Goal: Check status: Check status

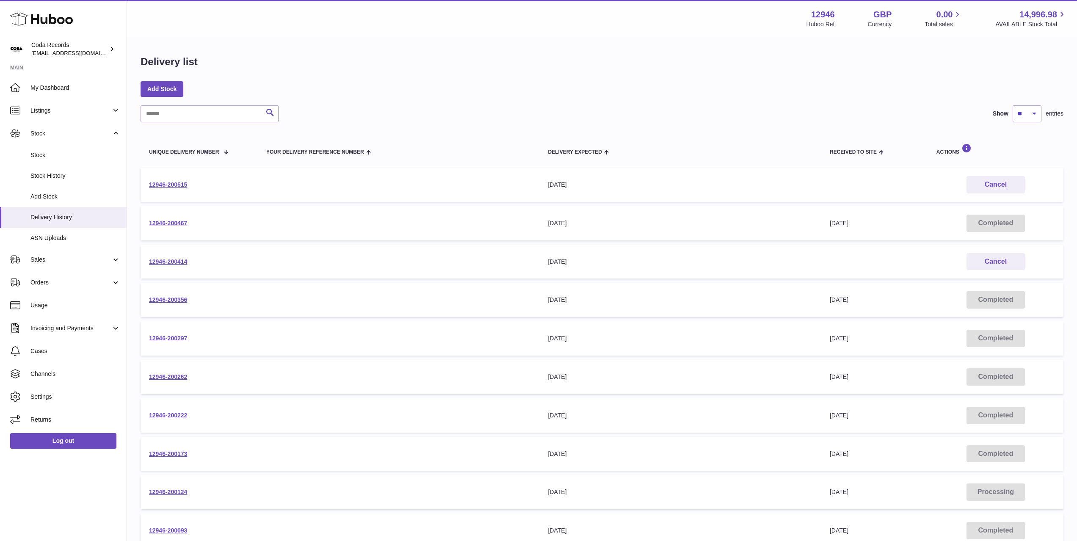
click at [32, 18] on use at bounding box center [41, 19] width 63 height 13
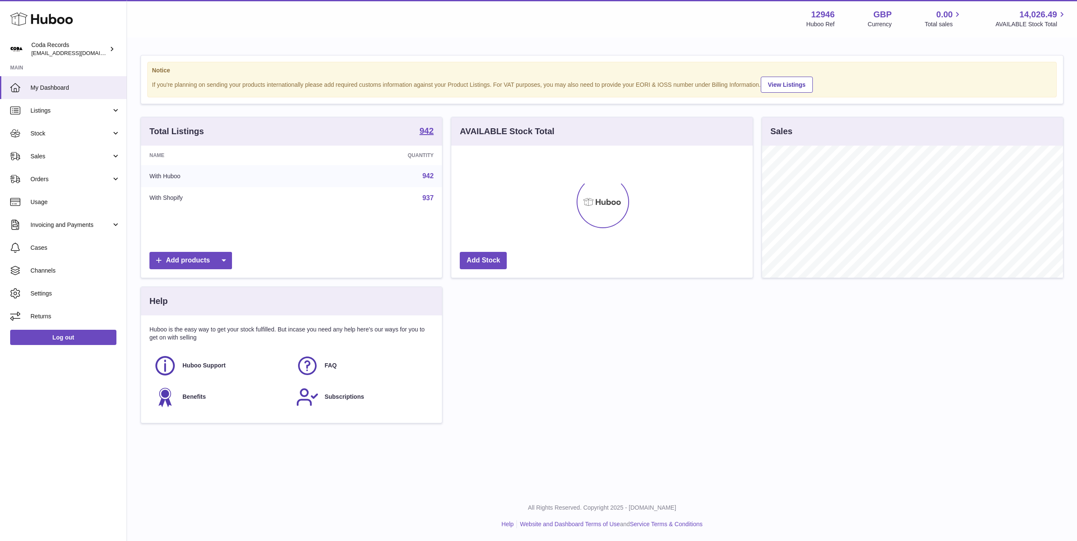
scroll to position [132, 301]
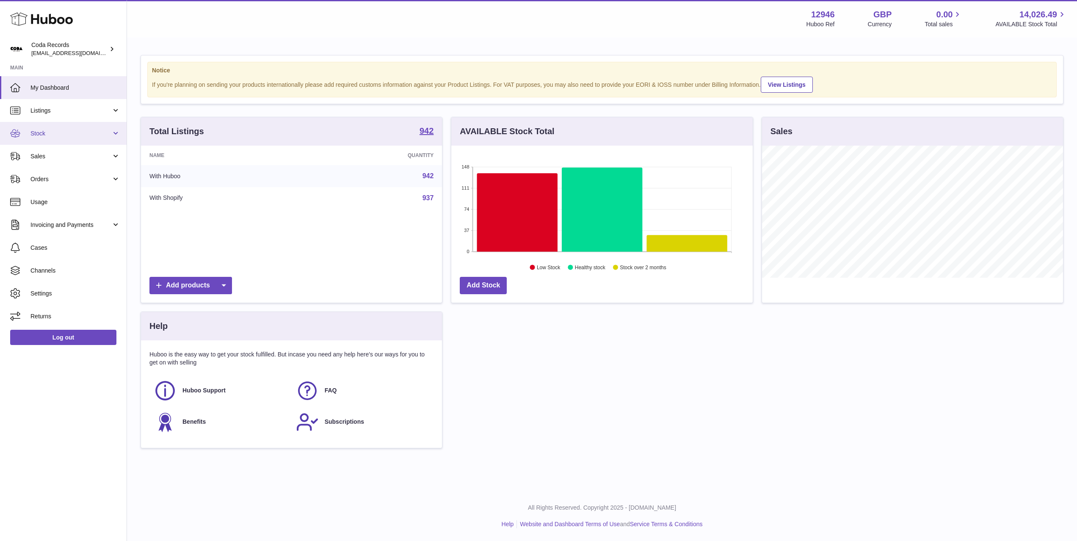
click at [77, 140] on link "Stock" at bounding box center [63, 133] width 127 height 23
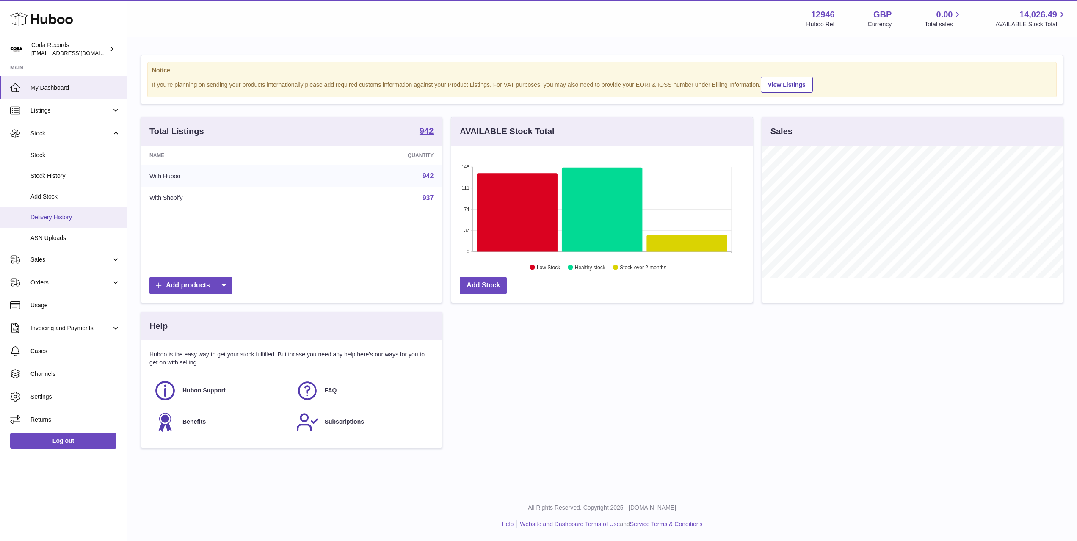
click at [91, 222] on link "Delivery History" at bounding box center [63, 217] width 127 height 21
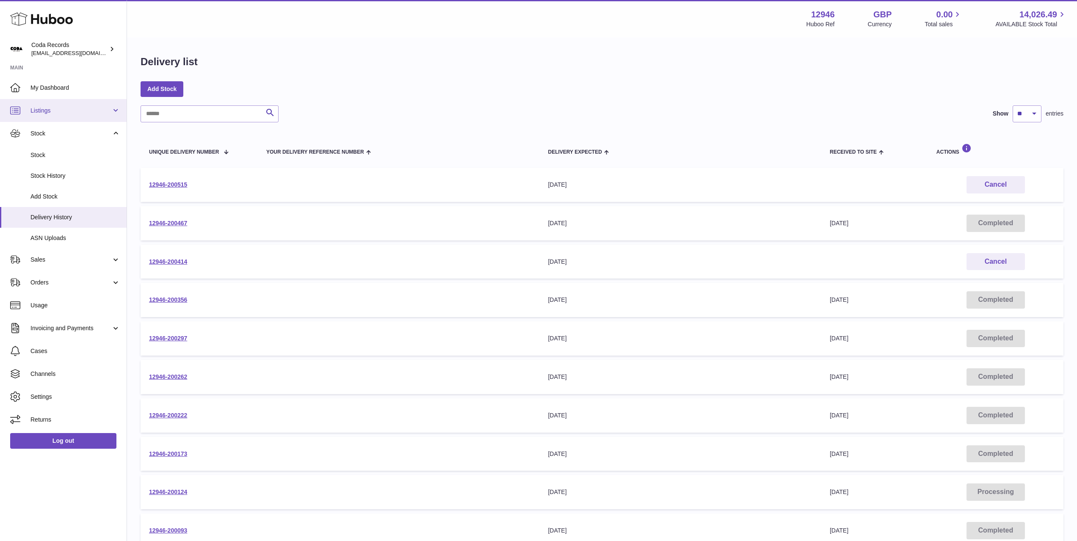
click at [70, 114] on span "Listings" at bounding box center [70, 111] width 81 height 8
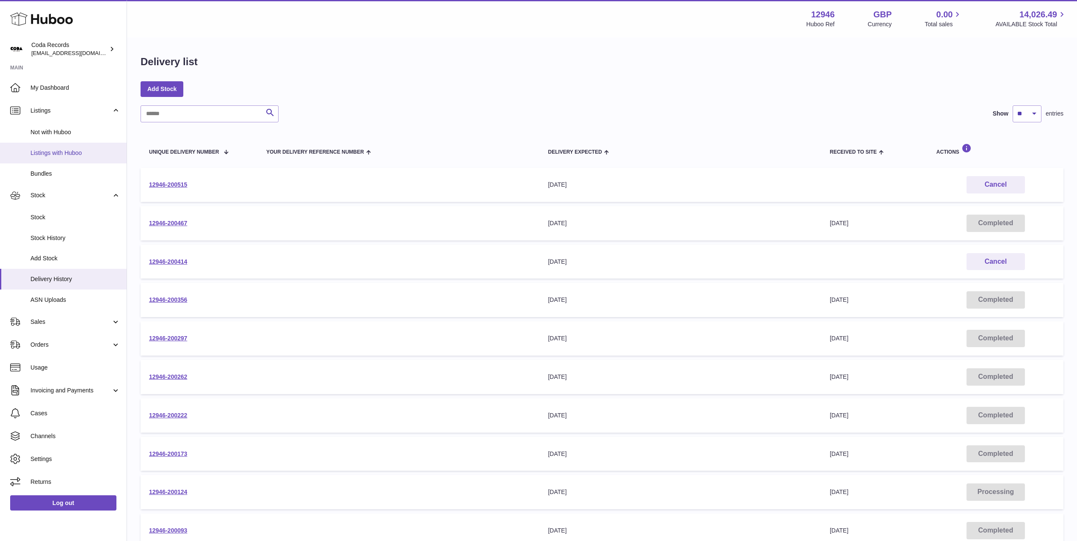
click at [69, 155] on span "Listings with Huboo" at bounding box center [75, 153] width 90 height 8
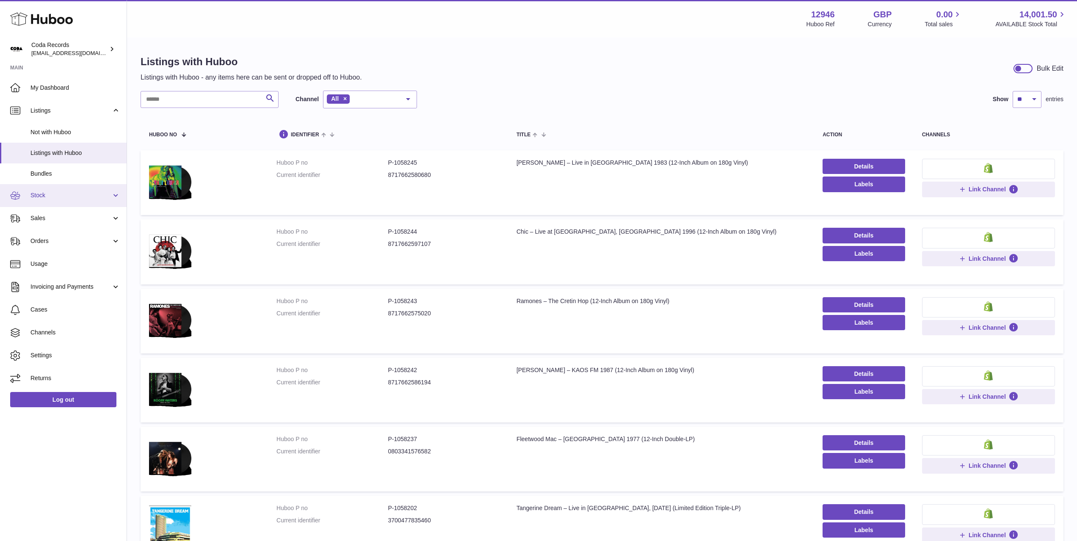
click at [70, 195] on span "Stock" at bounding box center [70, 195] width 81 height 8
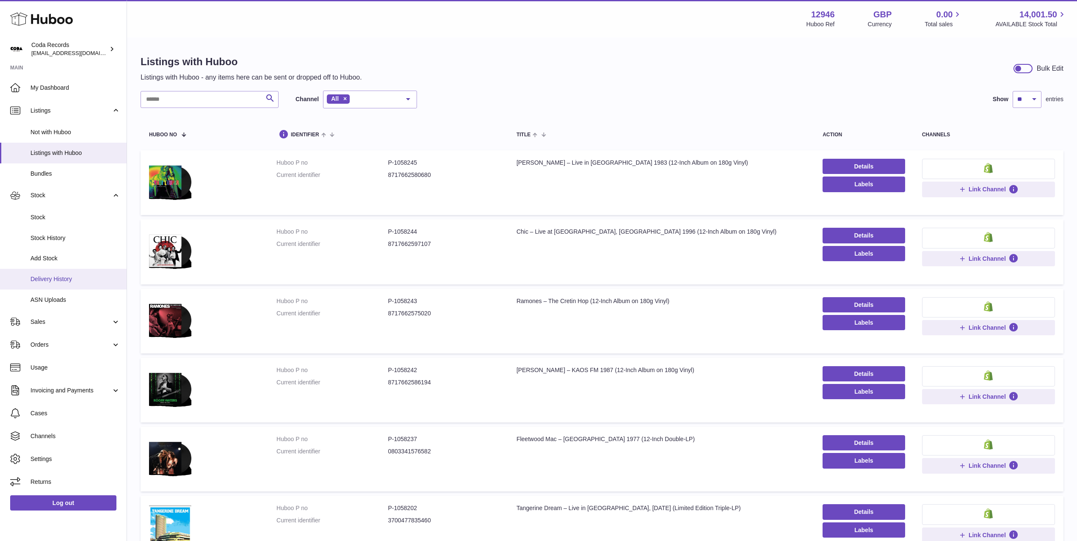
click at [80, 273] on link "Delivery History" at bounding box center [63, 279] width 127 height 21
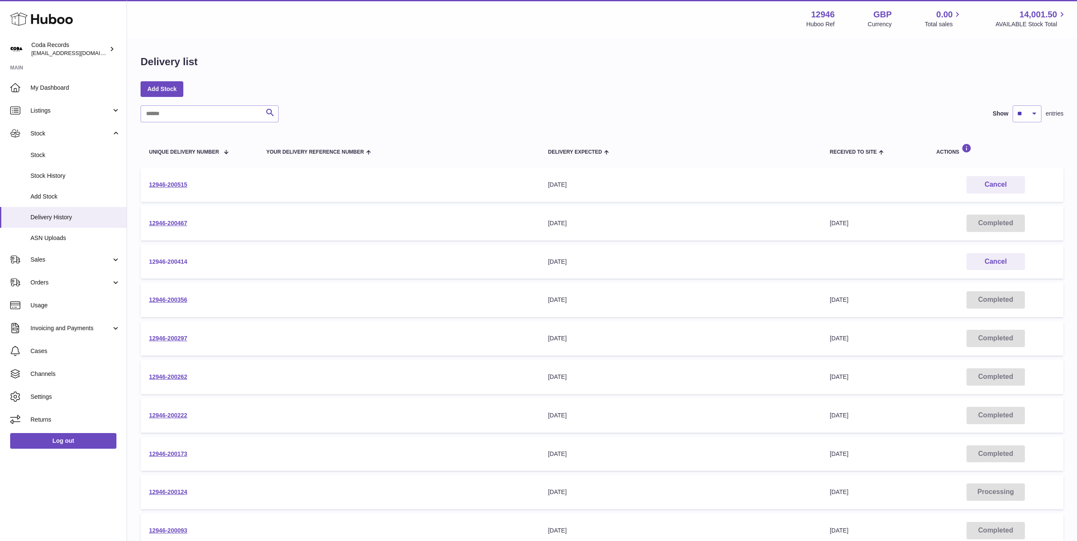
click at [175, 263] on link "12946-200414" at bounding box center [168, 261] width 38 height 7
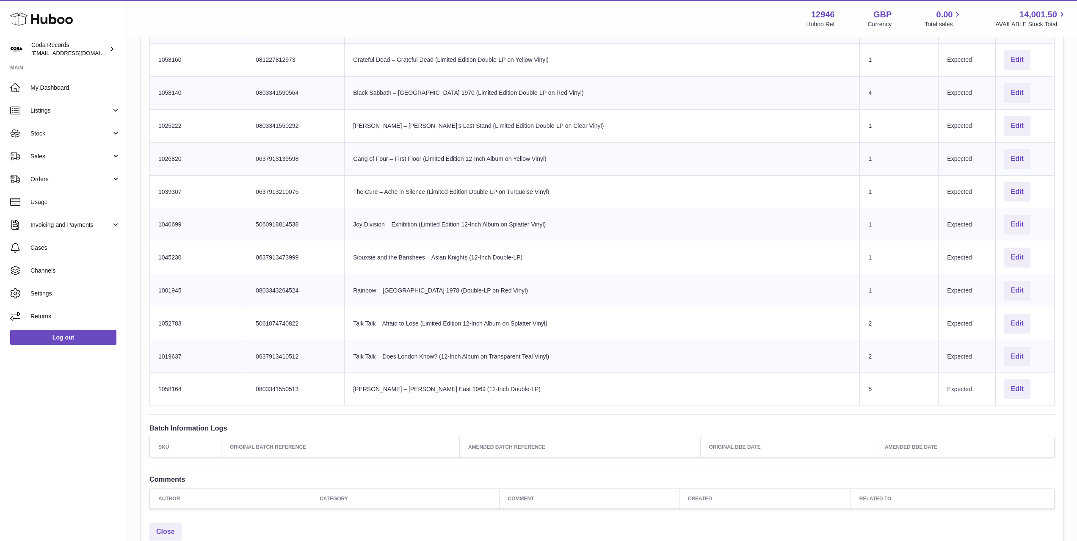
scroll to position [392, 0]
